Goal: Check status

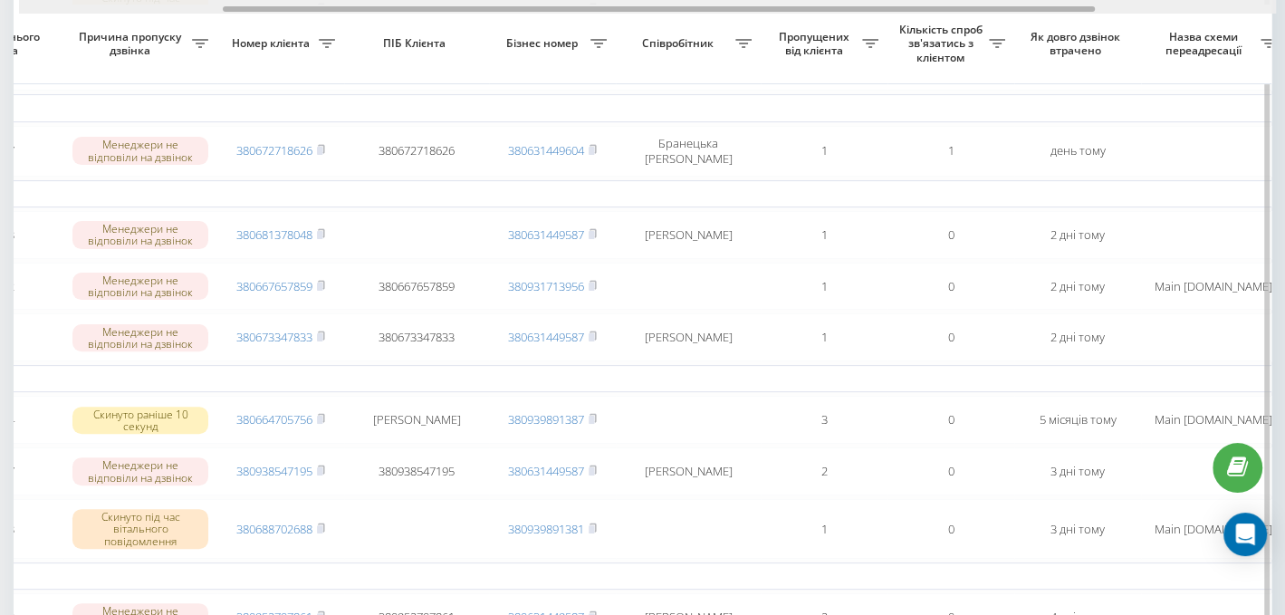
scroll to position [0, 298]
drag, startPoint x: 563, startPoint y: 10, endPoint x: 770, endPoint y: 21, distance: 207.6
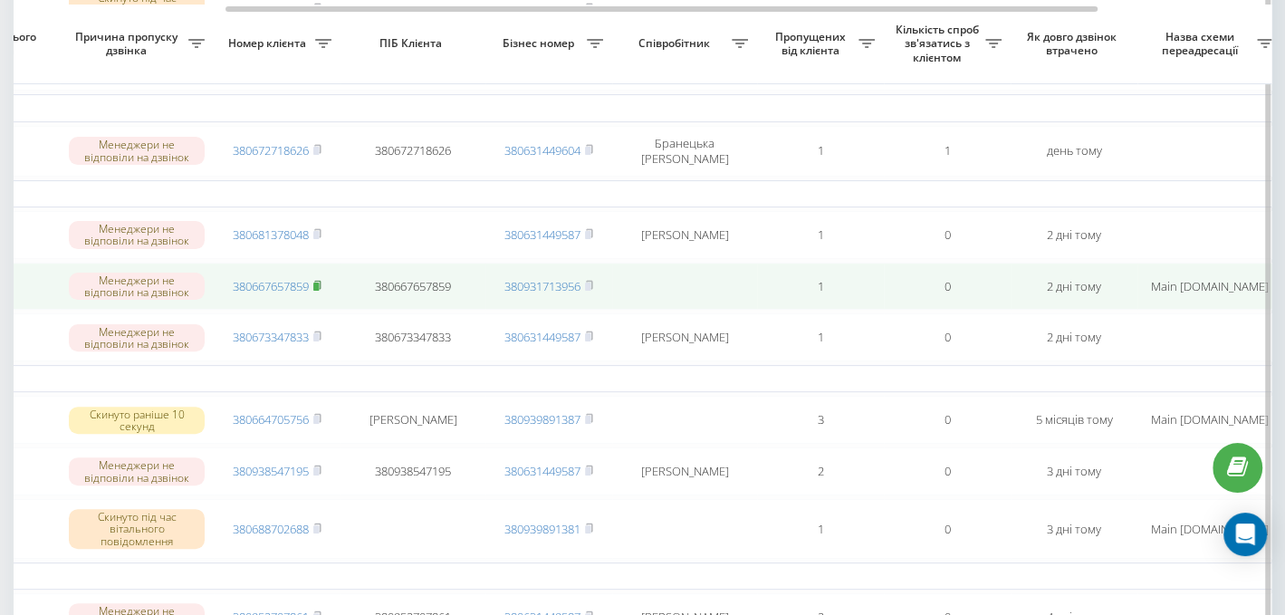
click at [317, 288] on rect at bounding box center [315, 286] width 5 height 8
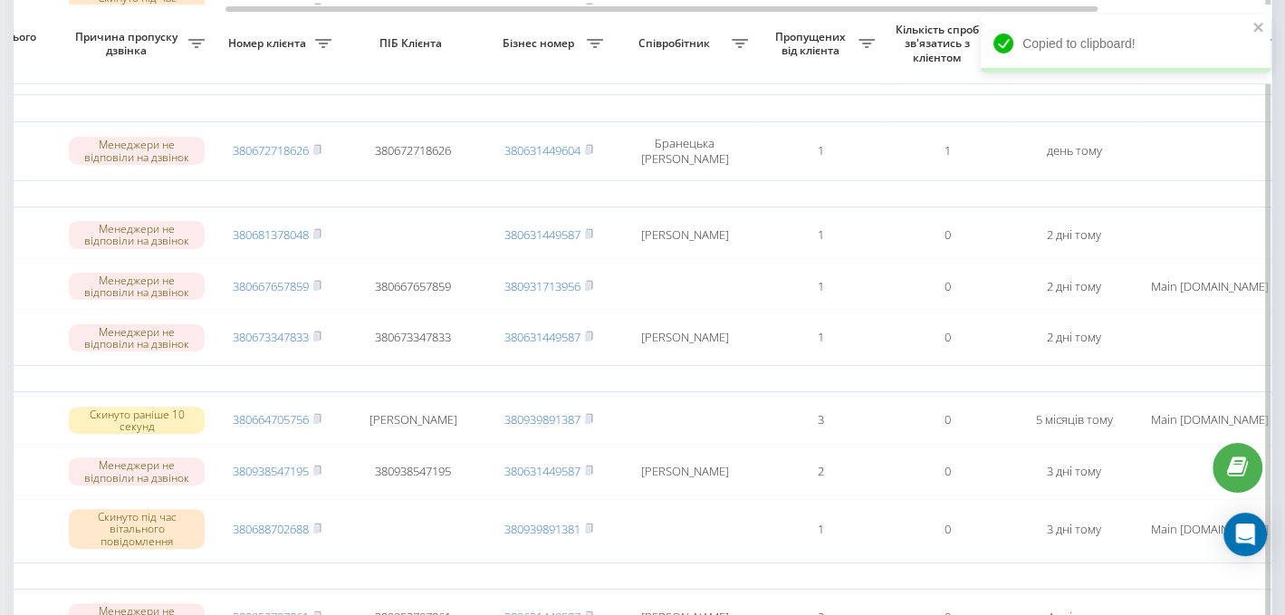
click at [272, 78] on th "Номер клієнта" at bounding box center [277, 45] width 127 height 80
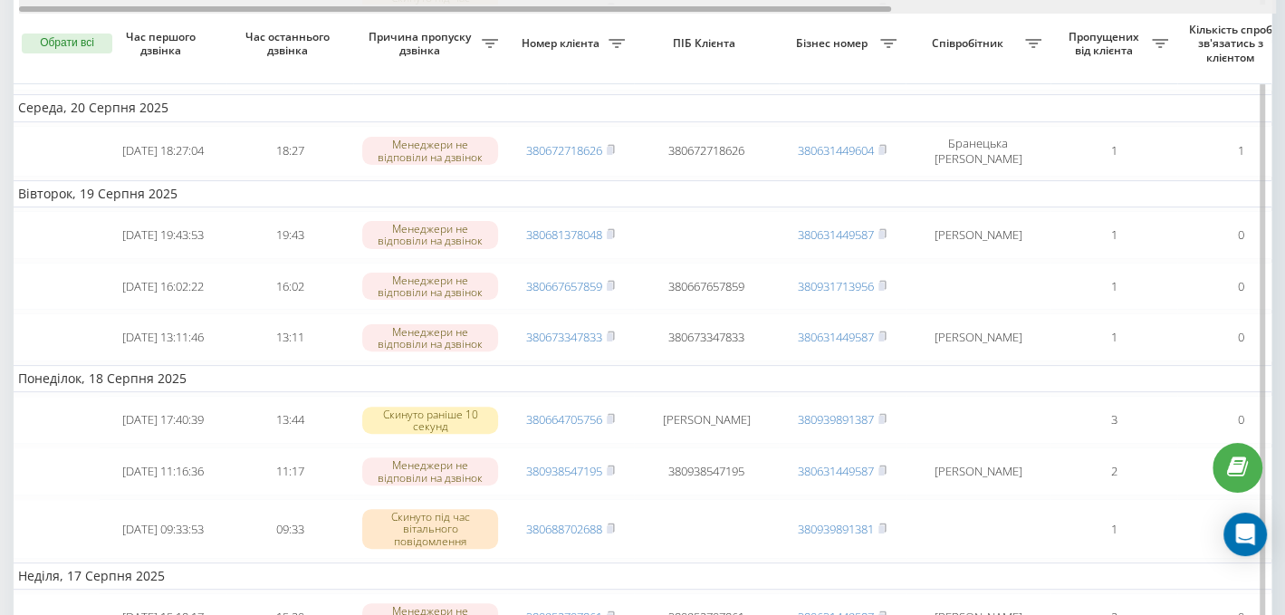
scroll to position [0, 0]
drag, startPoint x: 533, startPoint y: 8, endPoint x: 261, endPoint y: 11, distance: 272.5
click at [261, 11] on div at bounding box center [455, 8] width 872 height 5
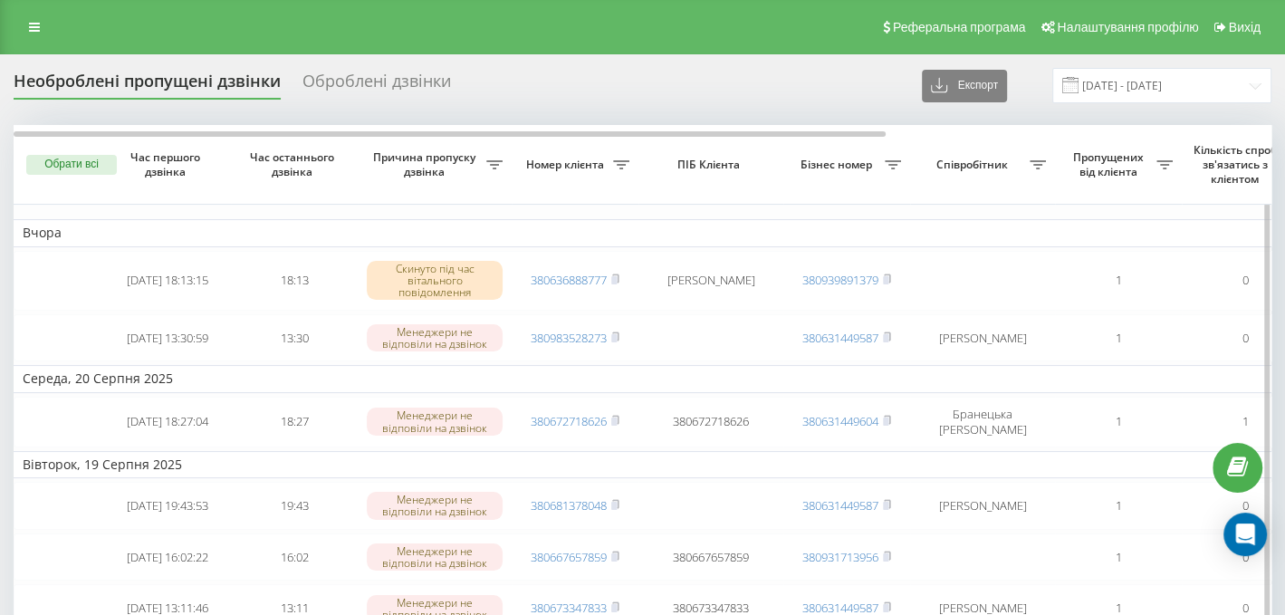
scroll to position [90, 0]
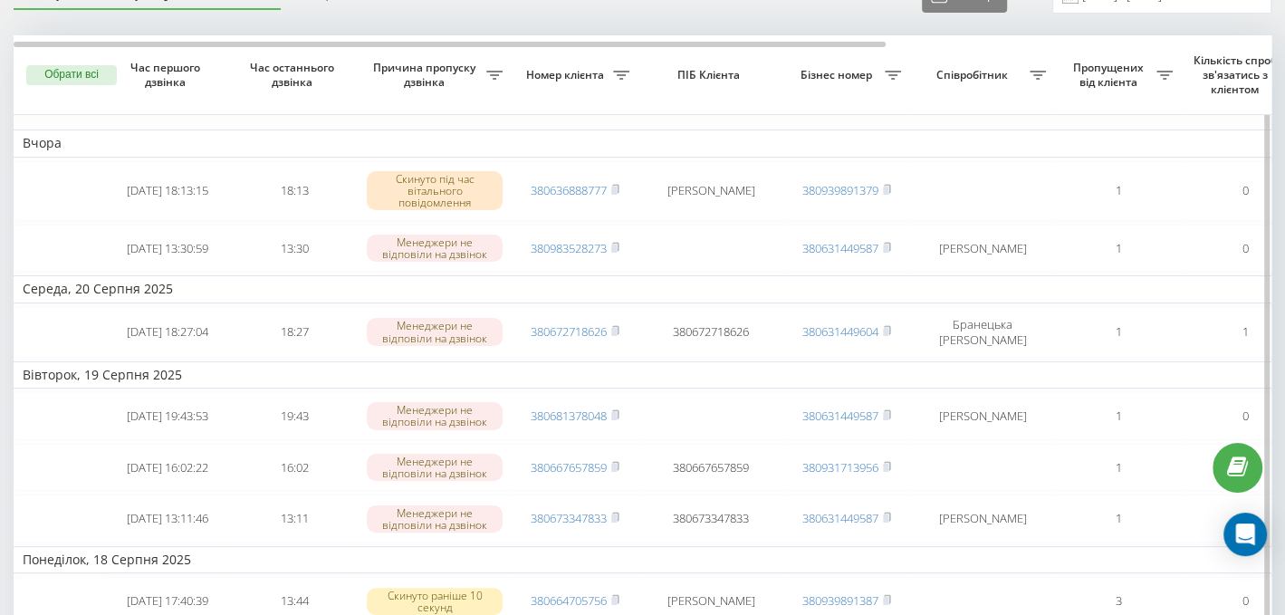
click at [898, 110] on th "Бізнес номер" at bounding box center [846, 75] width 127 height 80
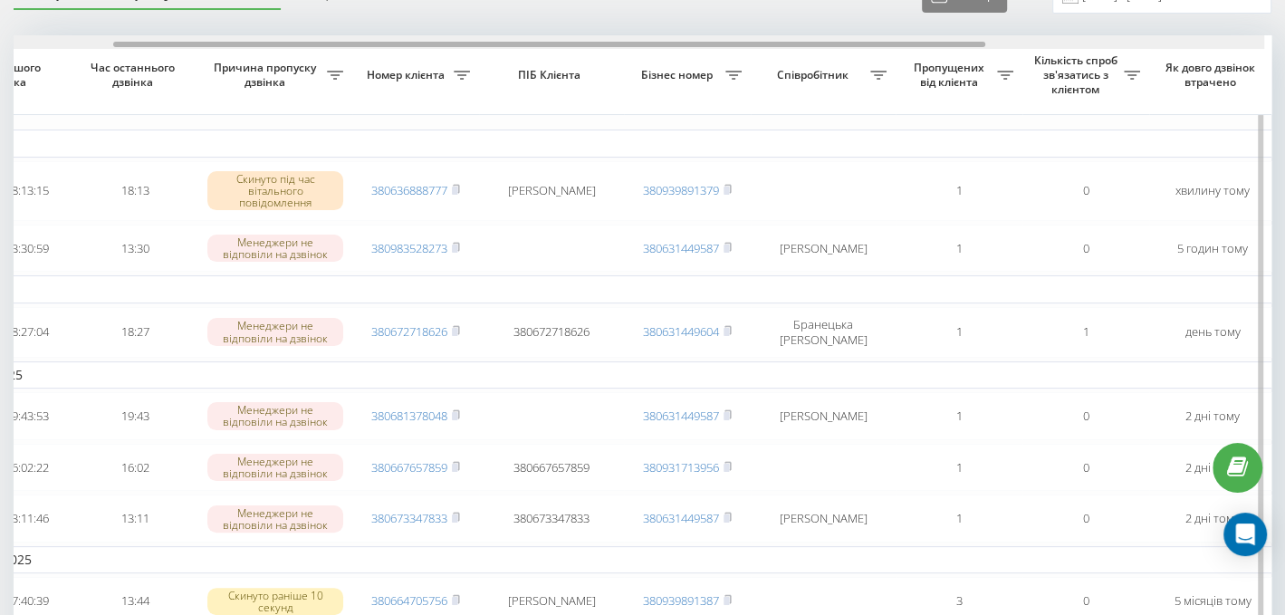
scroll to position [0, 169]
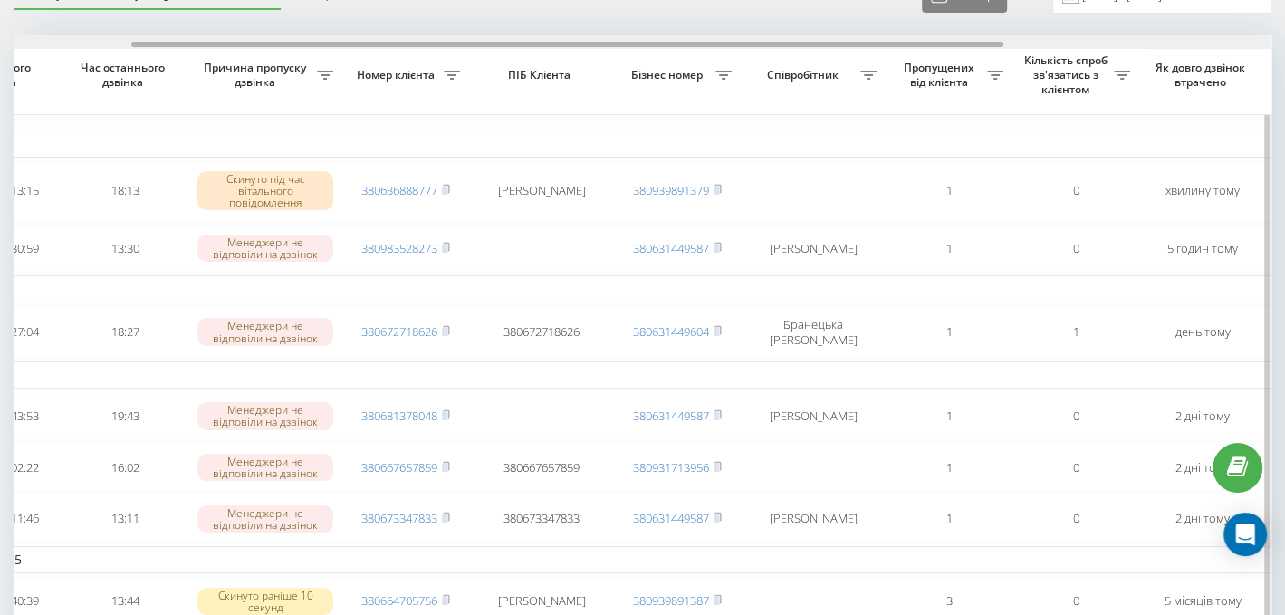
drag, startPoint x: 646, startPoint y: 41, endPoint x: 763, endPoint y: 90, distance: 127.4
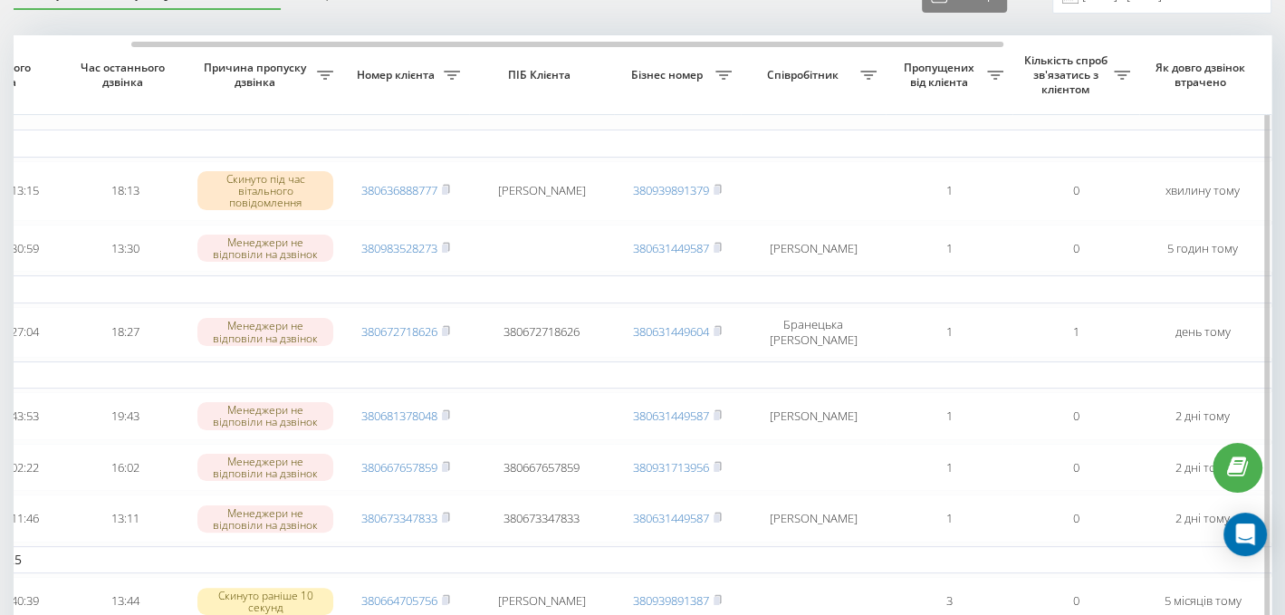
click at [914, 288] on td "Середа, 20 Серпня 2025" at bounding box center [749, 288] width 1811 height 27
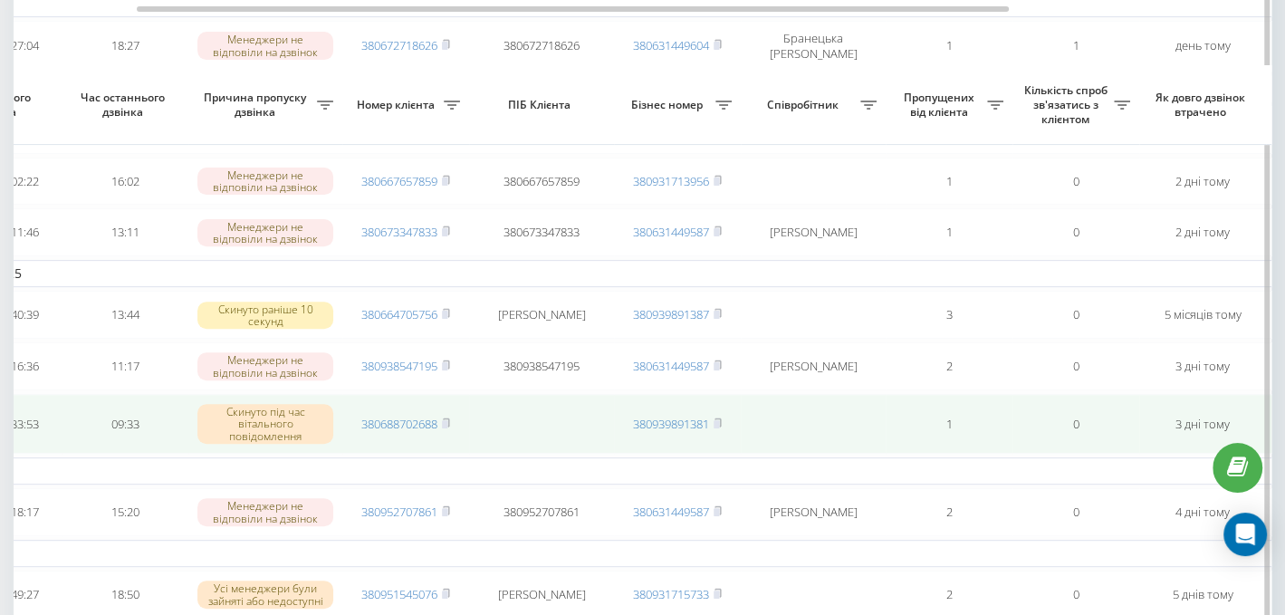
scroll to position [452, 0]
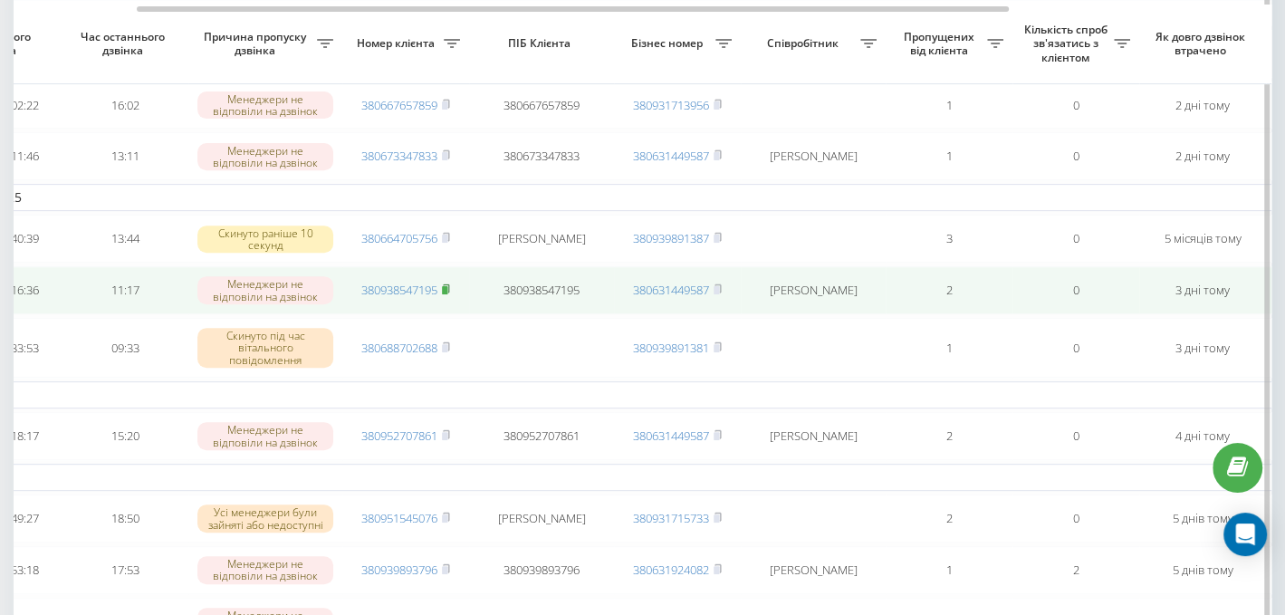
click at [446, 294] on rect at bounding box center [444, 290] width 5 height 8
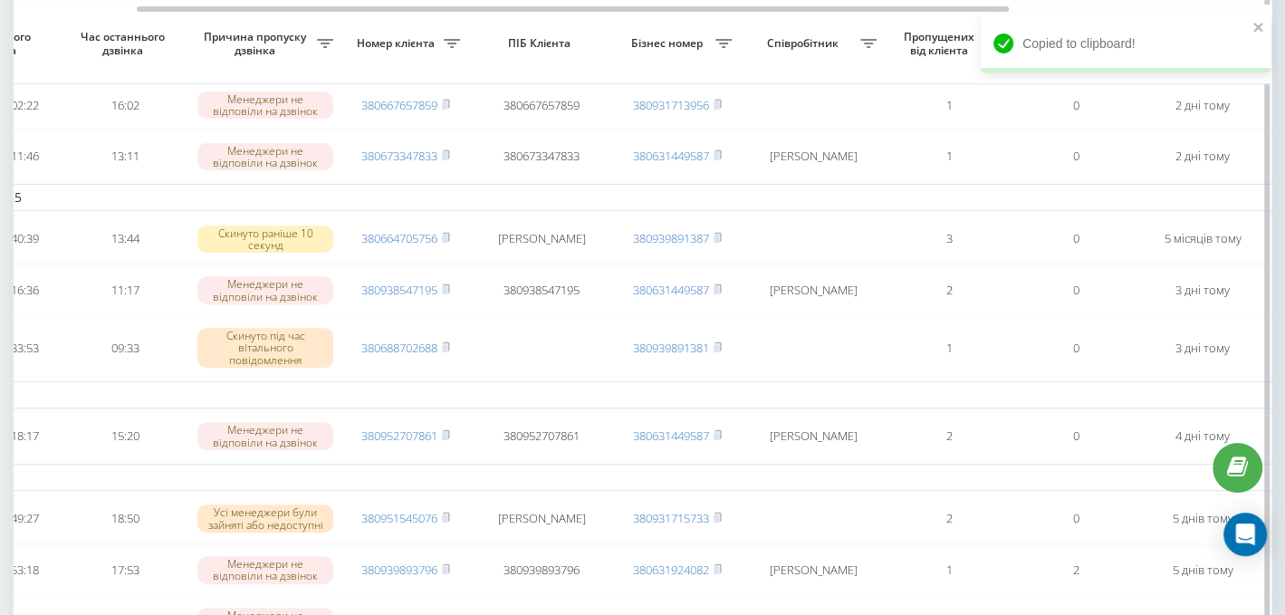
click at [193, 196] on td "Понеділок, 18 Серпня 2025" at bounding box center [749, 197] width 1811 height 27
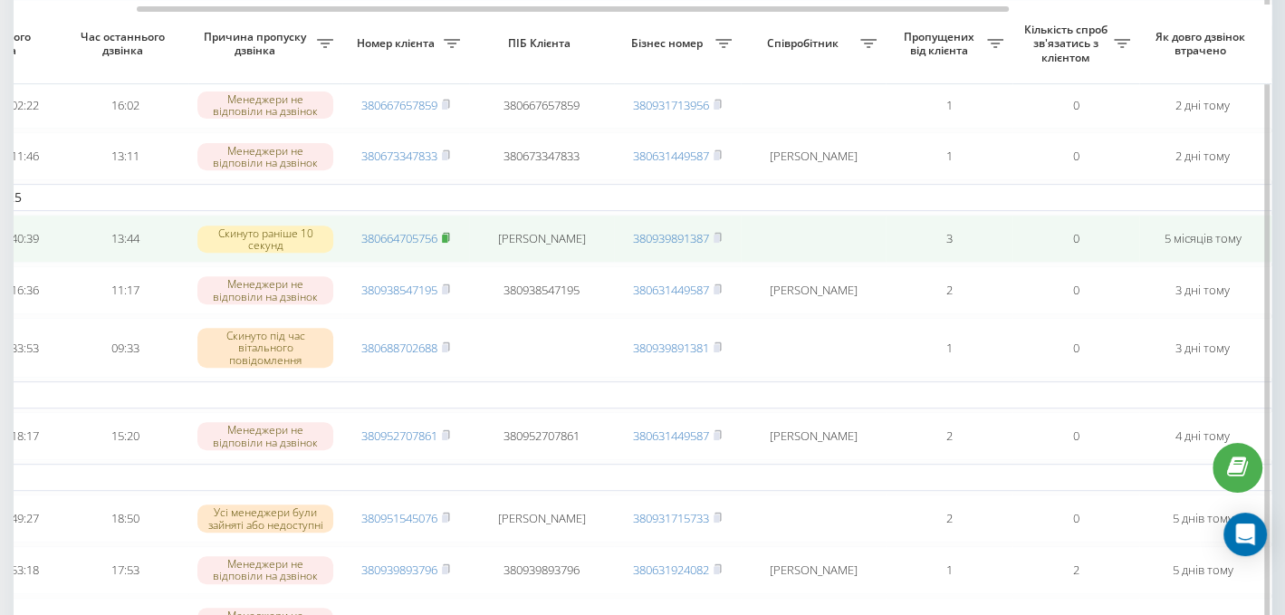
click at [446, 241] on rect at bounding box center [444, 238] width 5 height 8
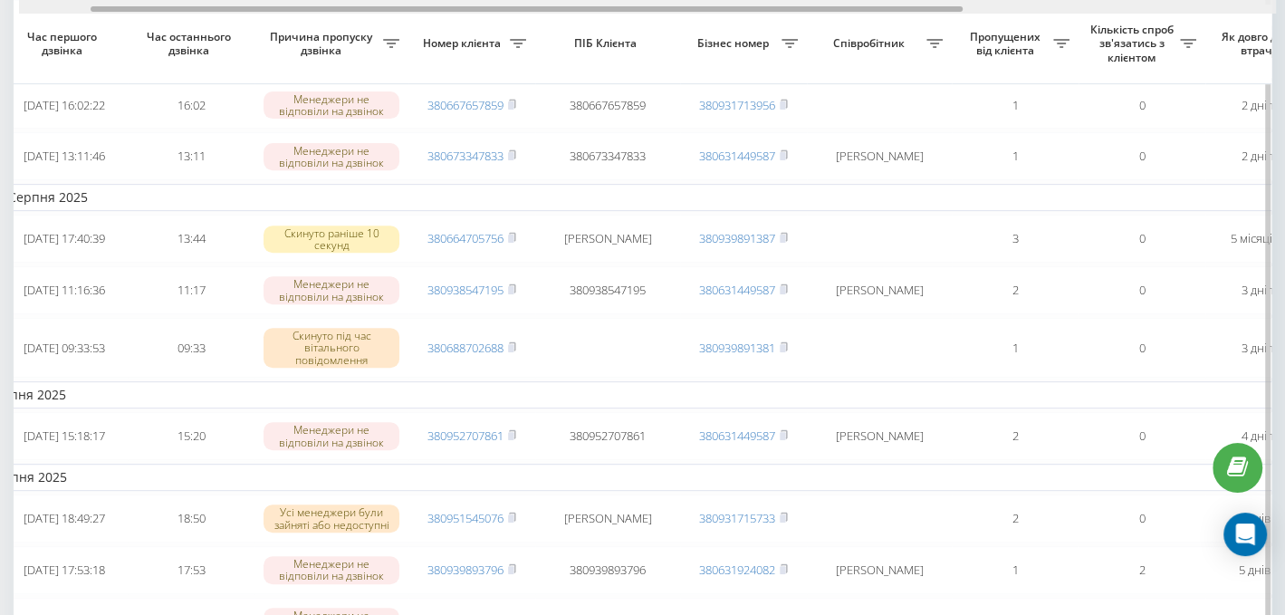
scroll to position [0, 70]
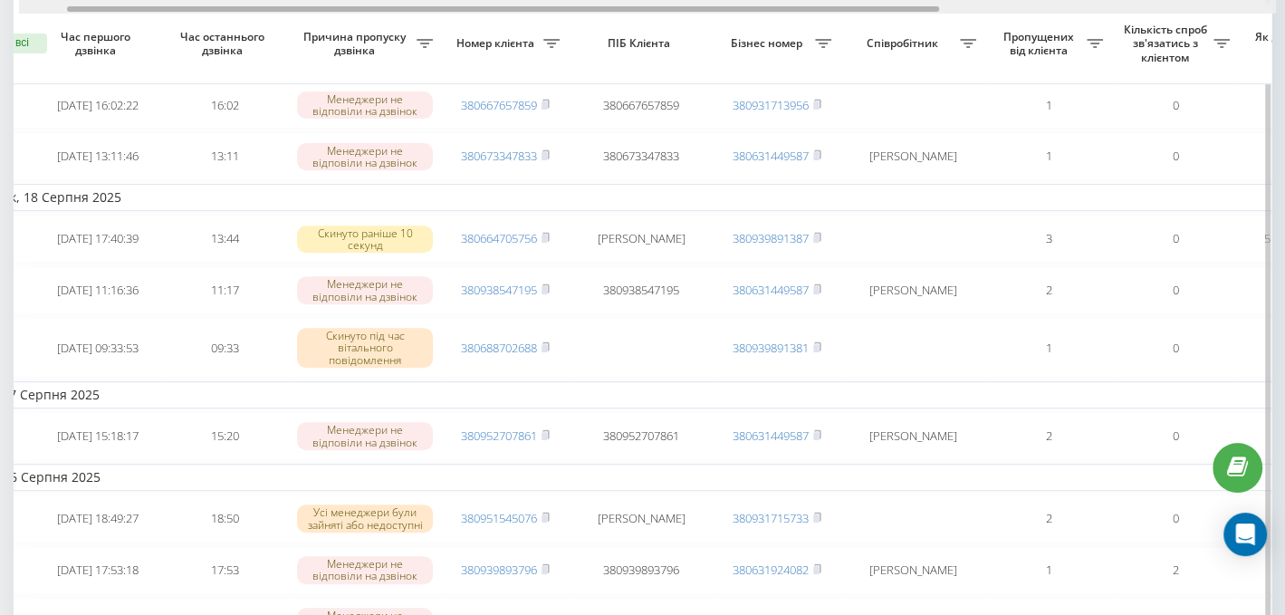
drag, startPoint x: 499, startPoint y: 7, endPoint x: 430, endPoint y: 5, distance: 68.9
click at [430, 5] on div at bounding box center [647, 7] width 1257 height 14
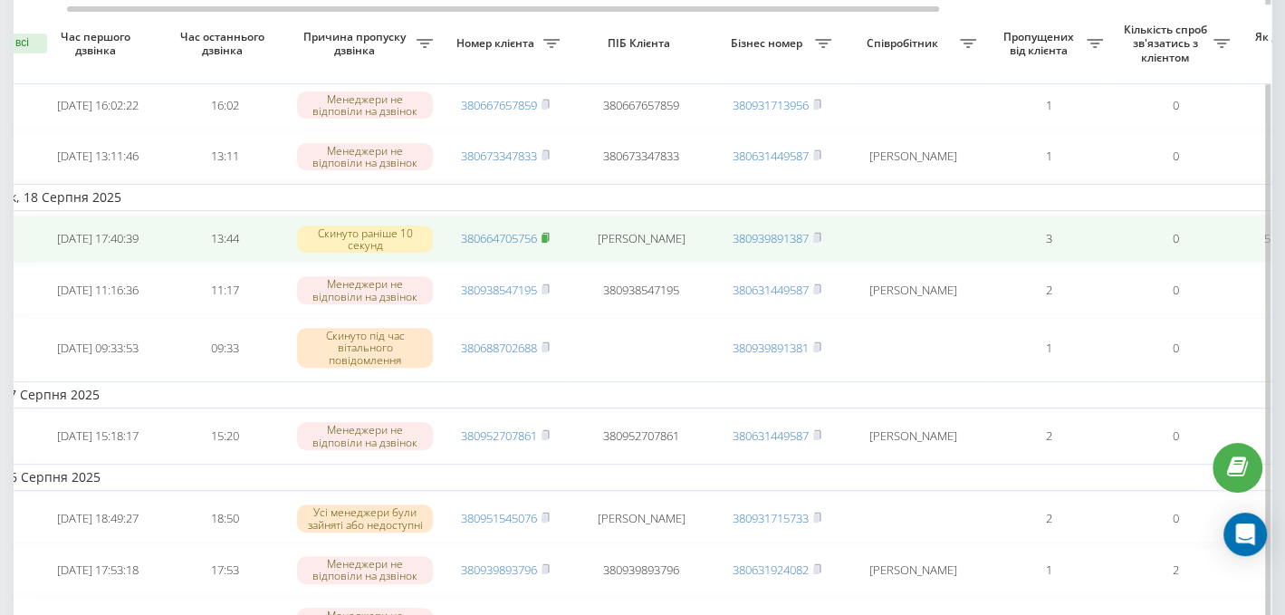
click at [547, 241] on rect at bounding box center [543, 238] width 5 height 8
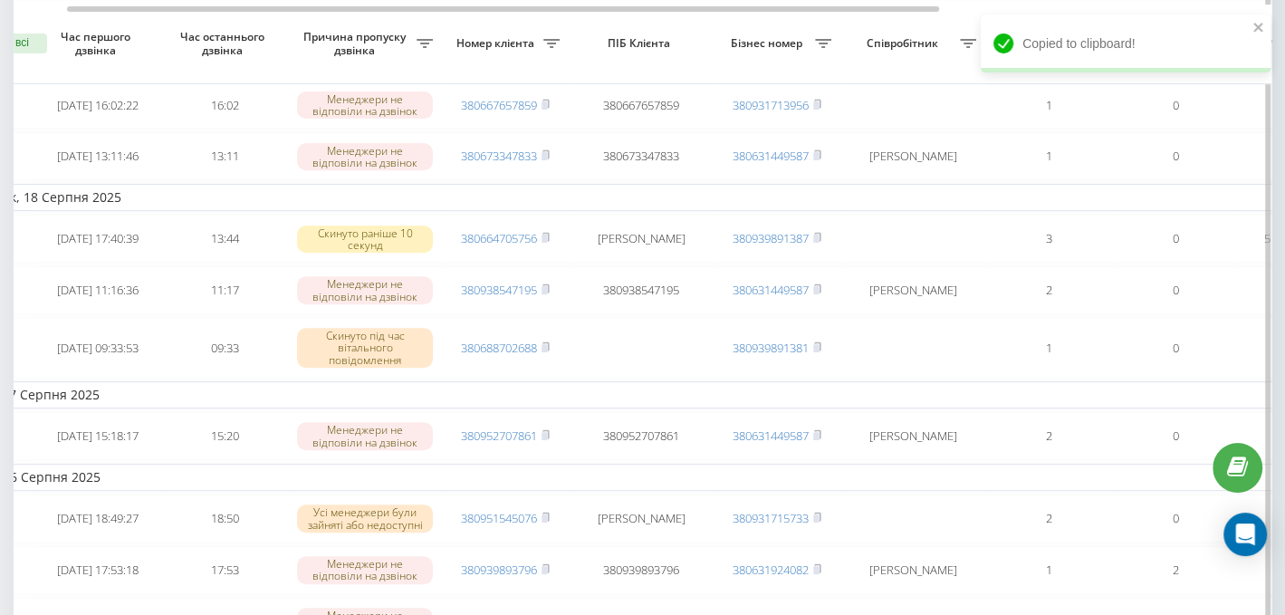
click at [942, 203] on td "Понеділок, 18 Серпня 2025" at bounding box center [849, 197] width 1811 height 27
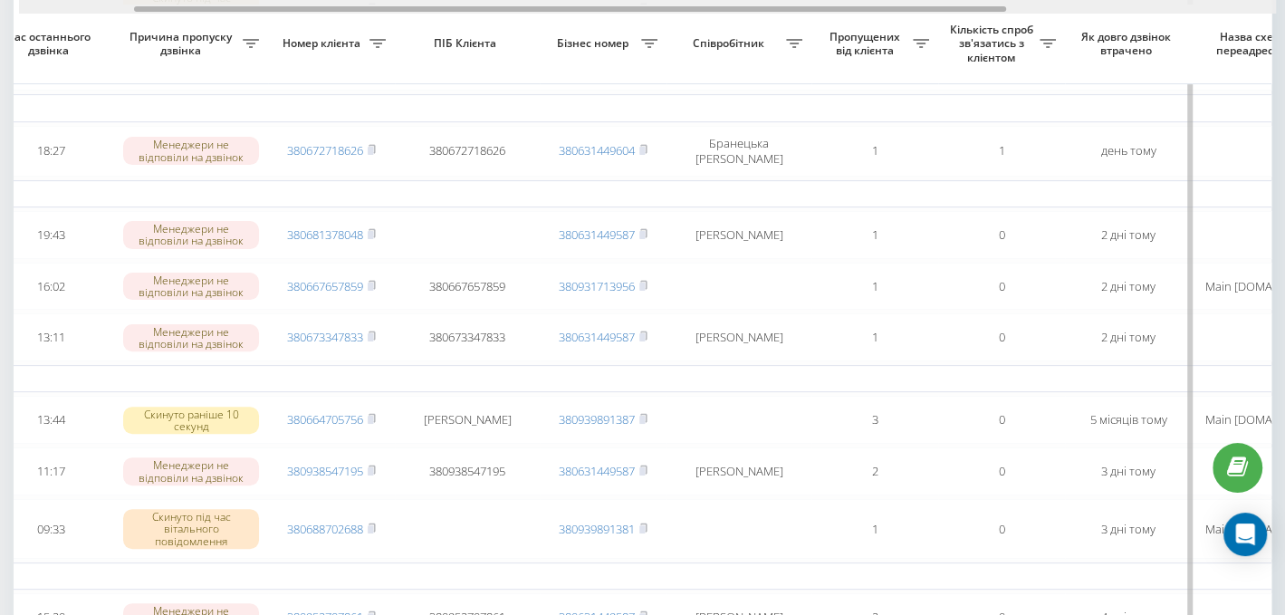
scroll to position [0, 0]
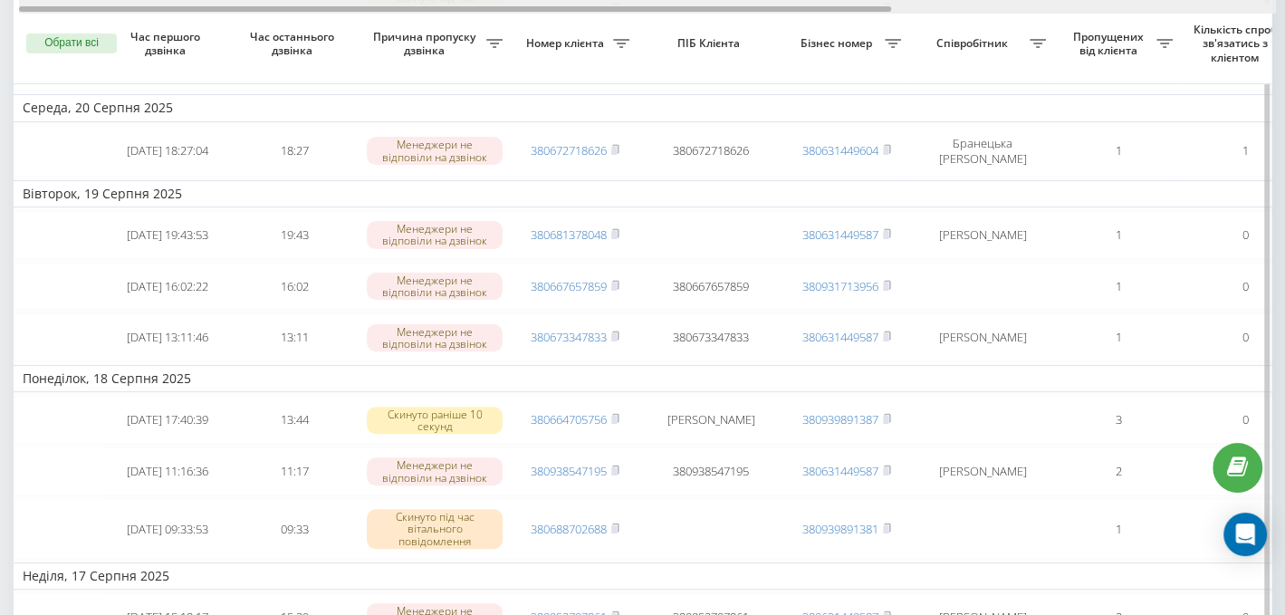
drag, startPoint x: 847, startPoint y: 6, endPoint x: 651, endPoint y: 51, distance: 200.5
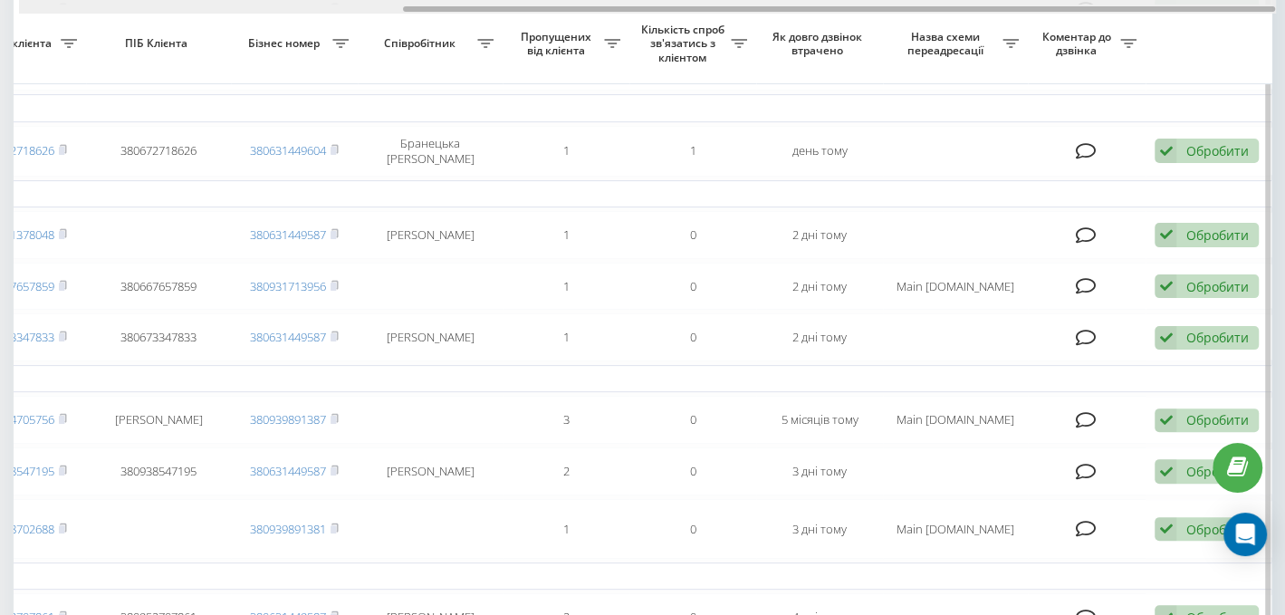
click at [646, 12] on div at bounding box center [647, 7] width 1257 height 14
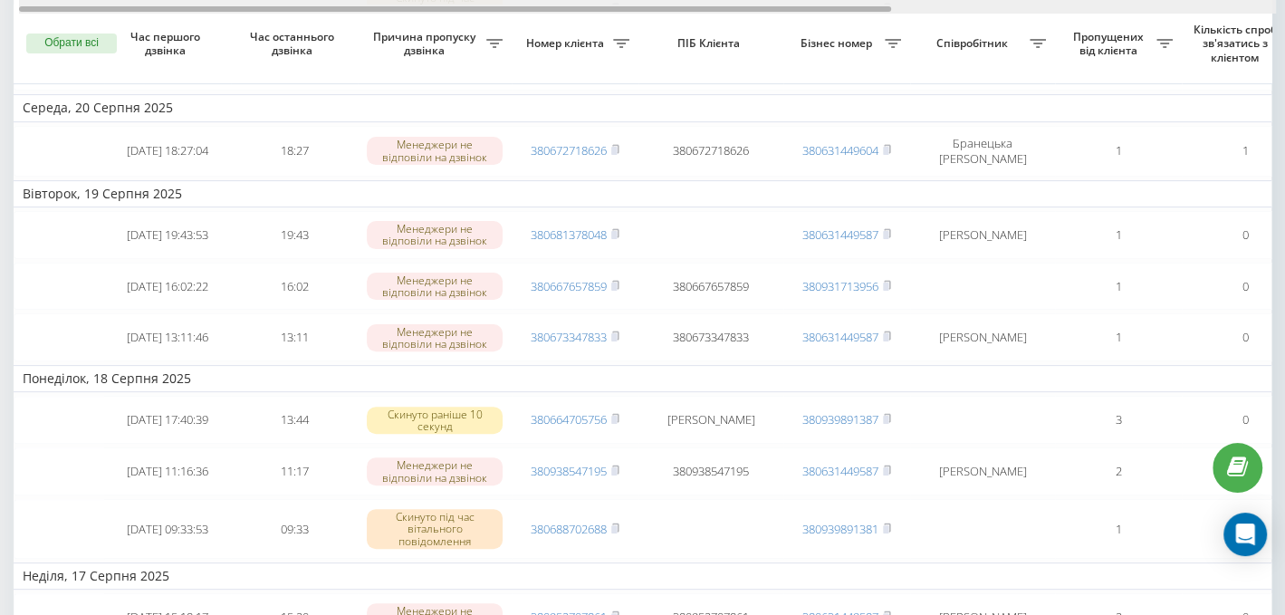
drag, startPoint x: 646, startPoint y: 7, endPoint x: 0, endPoint y: -62, distance: 650.1
click at [0, 0] on html "[DOMAIN_NAME] Проекти [DOMAIN_NAME] Дашборд Центр звернень Журнал дзвінків Журн…" at bounding box center [642, 36] width 1285 height 615
